Goal: Task Accomplishment & Management: Use online tool/utility

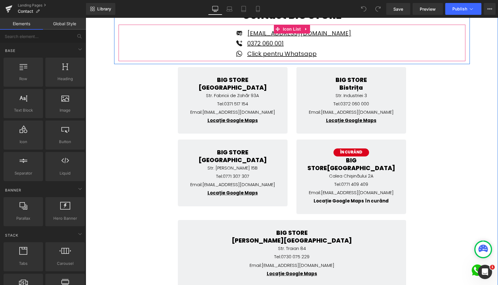
scroll to position [132, 0]
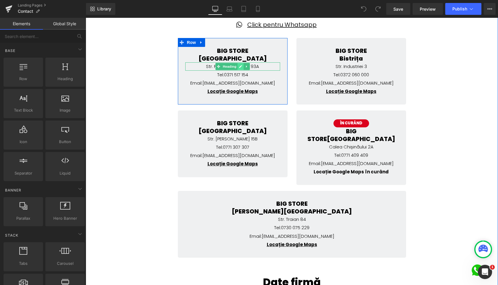
click at [240, 66] on icon at bounding box center [240, 66] width 3 height 3
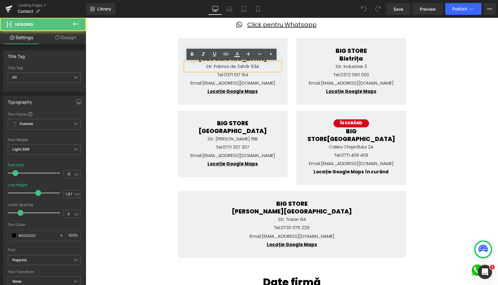
click at [256, 66] on h1 "Str. Fabricii de Zahăr 93A" at bounding box center [232, 66] width 95 height 8
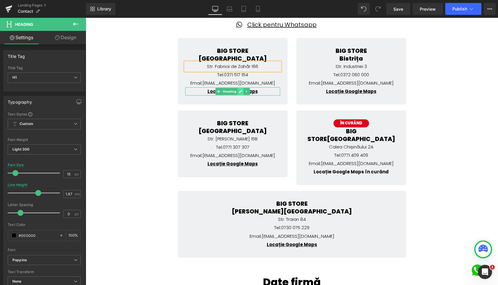
click at [241, 92] on icon at bounding box center [240, 92] width 3 height 4
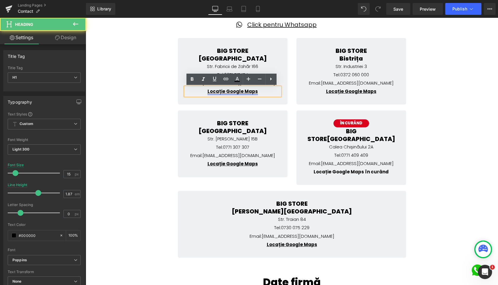
click at [239, 91] on strong "Locație Google Maps" at bounding box center [232, 91] width 50 height 6
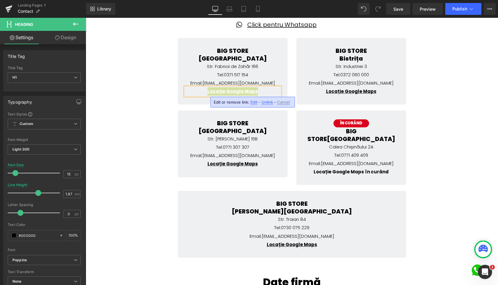
click at [256, 103] on span "Edit" at bounding box center [253, 102] width 7 height 5
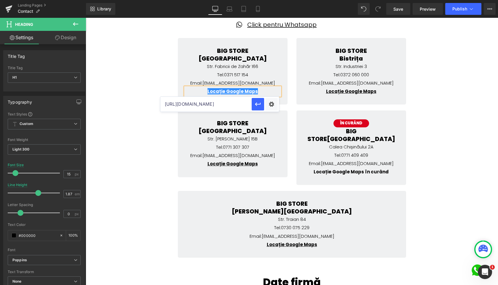
click at [236, 102] on input "[URL][DOMAIN_NAME]" at bounding box center [205, 104] width 91 height 15
click at [443, 48] on div "Contact BIG STORE Heading Icon [EMAIL_ADDRESS][DOMAIN_NAME] Text Block Icon 037…" at bounding box center [292, 188] width 412 height 430
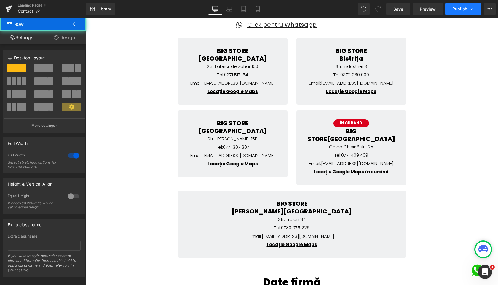
click at [458, 14] on button "Publish" at bounding box center [463, 9] width 36 height 12
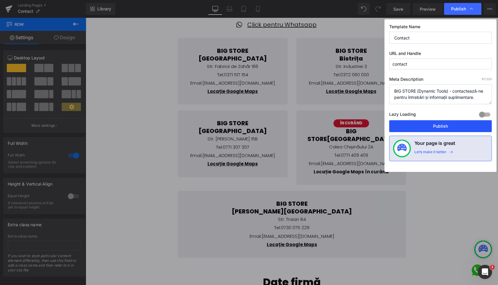
click at [439, 126] on button "Publish" at bounding box center [440, 126] width 103 height 12
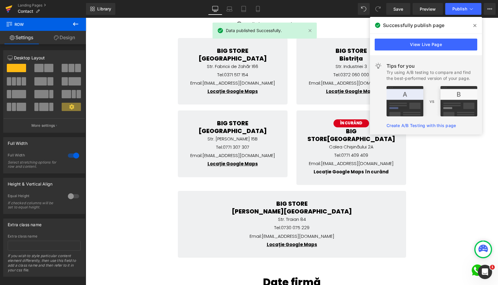
click at [9, 7] on icon at bounding box center [9, 7] width 7 height 4
